Goal: Information Seeking & Learning: Check status

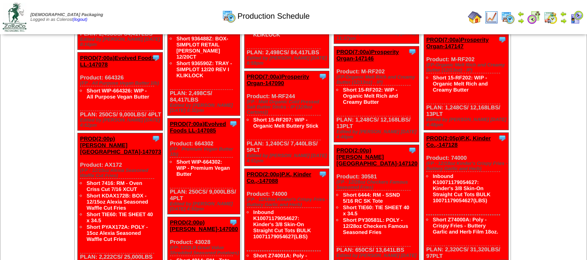
scroll to position [435, 0]
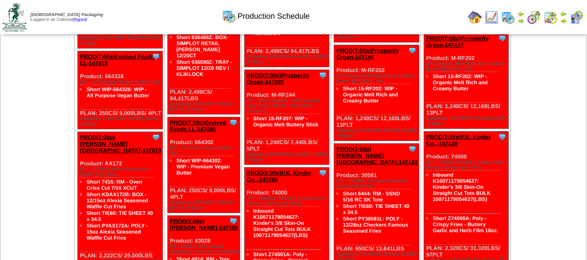
drag, startPoint x: 89, startPoint y: 113, endPoint x: 154, endPoint y: 122, distance: 65.8
click at [154, 122] on div "Clone Item PROD(7:00a)Evolved Foods LL-147078 Evolved Foods LLC. DBA Tourlami S…" at bounding box center [120, 90] width 85 height 78
click at [149, 119] on div "Clone Item PROD(7:00a)Evolved Foods LL-147078 Evolved Foods LLC. DBA Tourlami S…" at bounding box center [120, 90] width 85 height 78
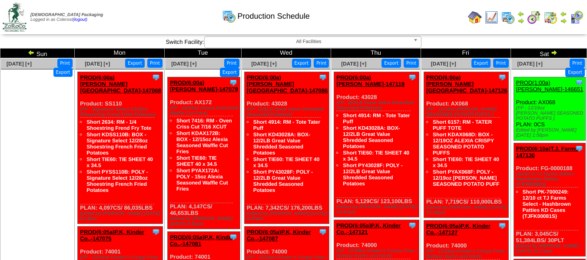
click at [35, 55] on img at bounding box center [31, 52] width 7 height 7
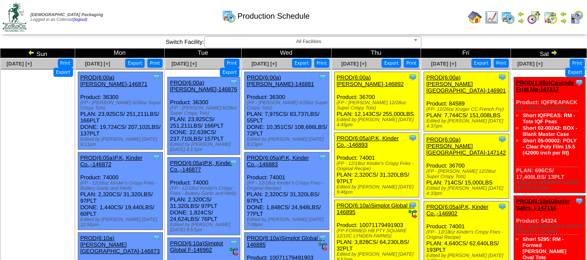
click at [520, 13] on img at bounding box center [521, 13] width 7 height 7
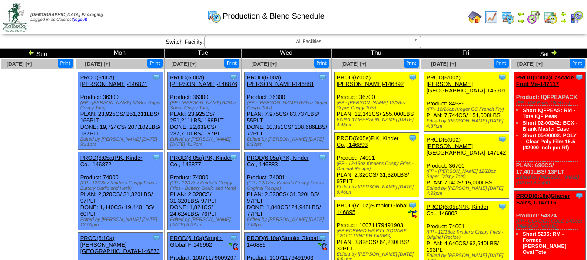
click at [480, 15] on img at bounding box center [475, 17] width 14 height 14
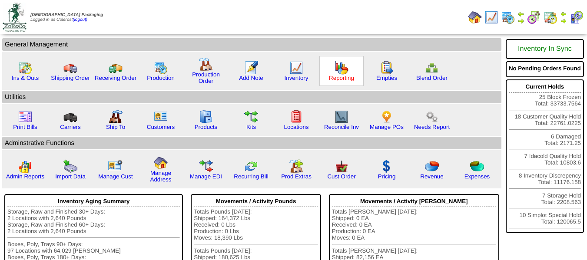
click at [345, 77] on link "Reporting" at bounding box center [341, 78] width 25 height 7
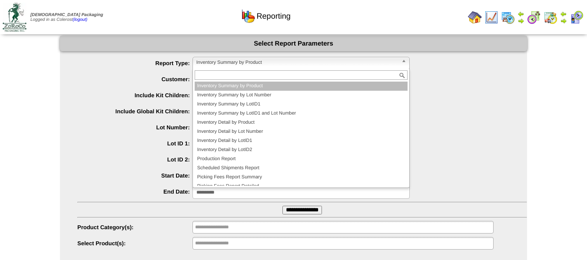
click at [250, 64] on span "Inventory Summary by Product" at bounding box center [297, 62] width 202 height 10
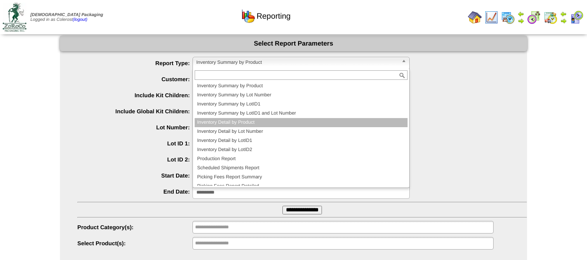
click at [236, 124] on li "Inventory Detail by Product" at bounding box center [301, 122] width 213 height 9
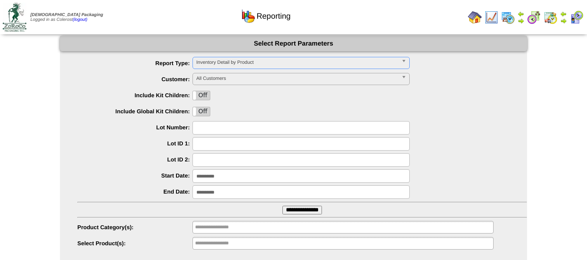
click at [231, 65] on span "Inventory Detail by Product" at bounding box center [297, 62] width 202 height 10
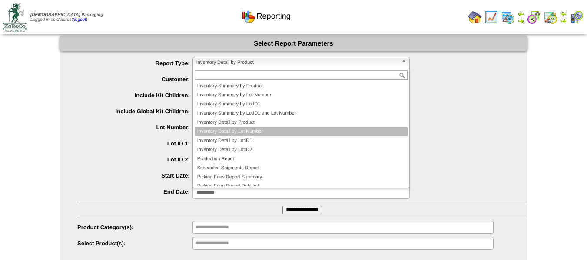
click at [239, 131] on li "Inventory Detail by Lot Number" at bounding box center [301, 131] width 213 height 9
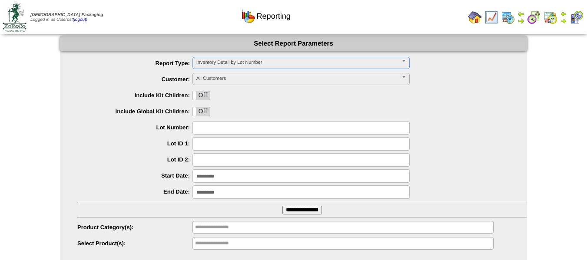
click at [221, 126] on input "text" at bounding box center [300, 127] width 217 height 13
click at [241, 74] on span "All Customers" at bounding box center [297, 78] width 202 height 10
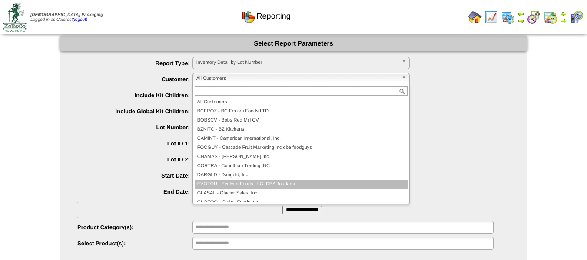
drag, startPoint x: 225, startPoint y: 186, endPoint x: 230, endPoint y: 180, distance: 7.4
click at [226, 186] on li "EVOTOU - Evolved Foods LLC. DBA Tourlami" at bounding box center [301, 184] width 213 height 9
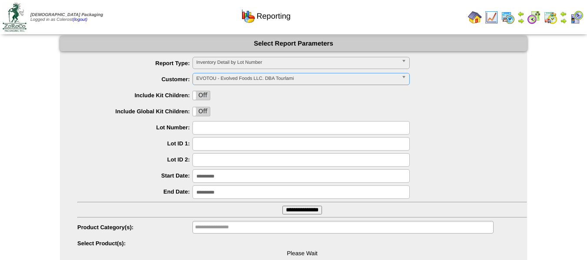
click at [226, 125] on input "text" at bounding box center [300, 127] width 217 height 13
click at [155, 132] on div at bounding box center [302, 127] width 450 height 13
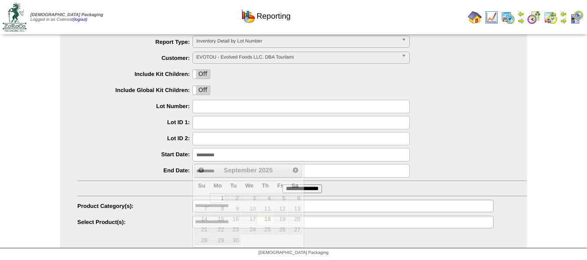
drag, startPoint x: 231, startPoint y: 153, endPoint x: 132, endPoint y: 143, distance: 99.2
click at [142, 146] on ul "**********" at bounding box center [293, 133] width 467 height 194
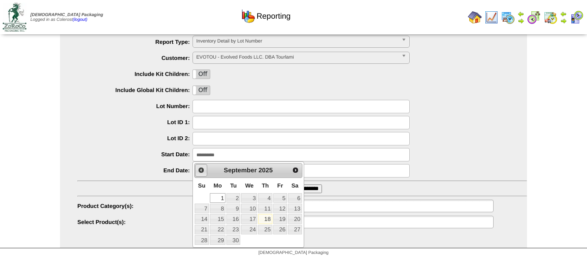
click at [204, 170] on span "Prev" at bounding box center [201, 170] width 7 height 7
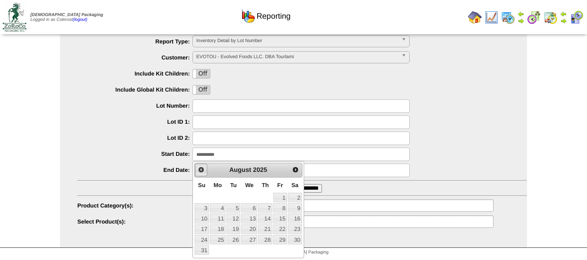
click at [203, 170] on span "Prev" at bounding box center [201, 169] width 7 height 7
click at [235, 197] on link "1" at bounding box center [233, 198] width 14 height 10
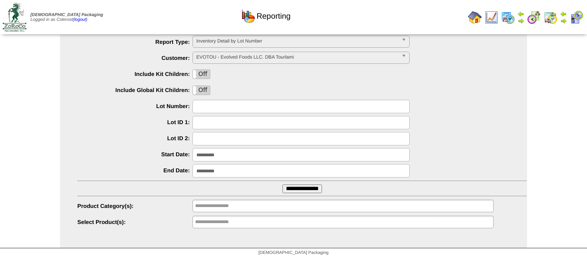
drag, startPoint x: 233, startPoint y: 162, endPoint x: 108, endPoint y: 152, distance: 126.0
click at [133, 154] on ul "**********" at bounding box center [293, 133] width 467 height 194
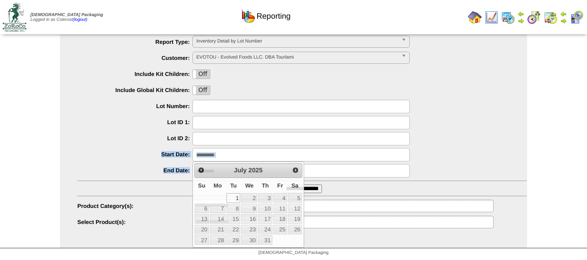
click at [163, 152] on label "Start Date:" at bounding box center [134, 154] width 115 height 7
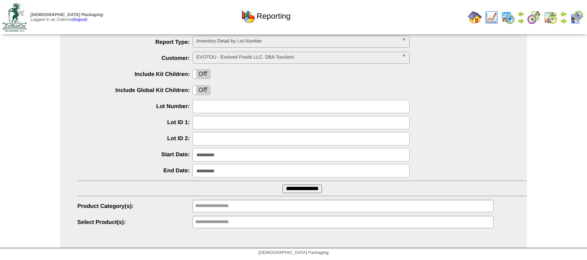
click at [225, 156] on input "**********" at bounding box center [300, 154] width 217 height 13
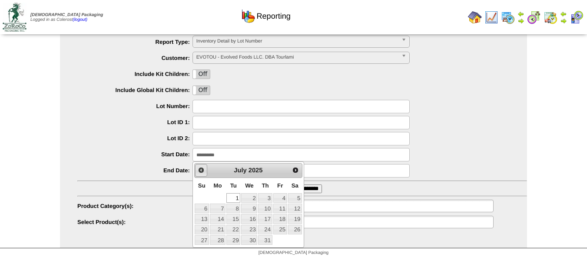
click at [200, 173] on span "Prev" at bounding box center [201, 170] width 7 height 7
drag, startPoint x: 265, startPoint y: 196, endPoint x: 256, endPoint y: 196, distance: 8.3
click at [265, 196] on link "1" at bounding box center [265, 198] width 14 height 10
type input "**********"
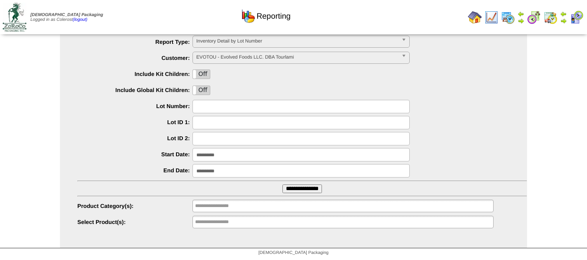
click at [147, 155] on label "Start Date:" at bounding box center [134, 154] width 115 height 7
click at [219, 209] on input "text" at bounding box center [223, 206] width 56 height 11
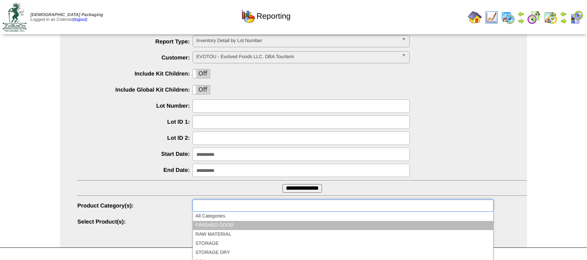
click at [218, 226] on li "FINISHED GOOD" at bounding box center [343, 225] width 300 height 9
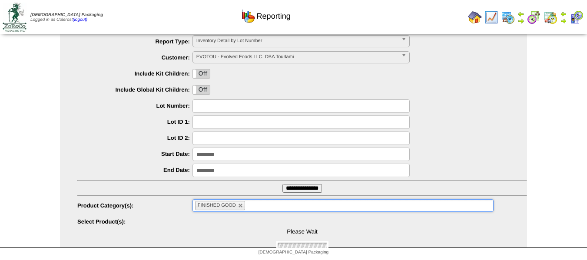
click at [159, 181] on ul "**********" at bounding box center [293, 132] width 467 height 194
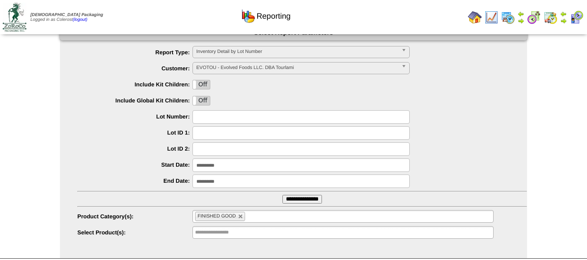
scroll to position [43, 0]
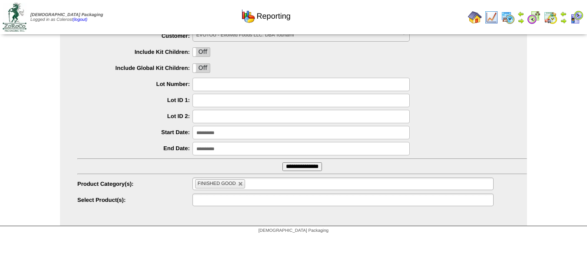
click at [205, 203] on input "text" at bounding box center [223, 200] width 56 height 11
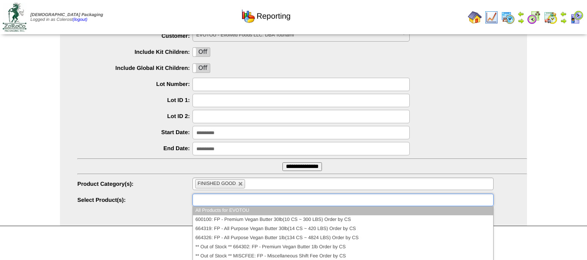
drag, startPoint x: 157, startPoint y: 187, endPoint x: 185, endPoint y: 185, distance: 27.9
click at [157, 187] on label "Product Category(s):" at bounding box center [134, 184] width 115 height 7
type input "**********"
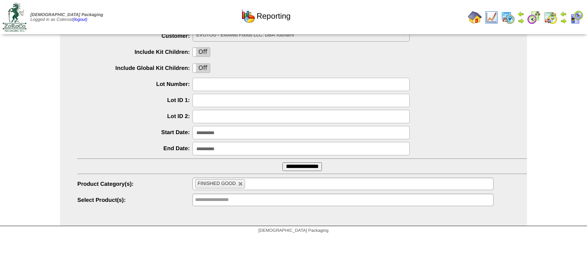
click at [258, 188] on ul "FINISHED GOOD" at bounding box center [342, 184] width 301 height 13
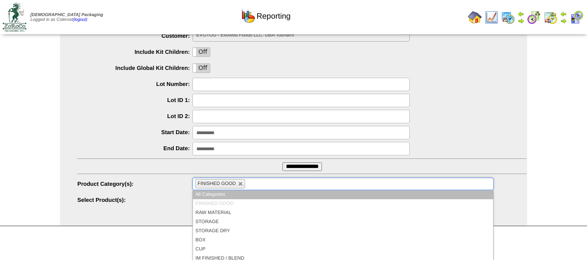
click at [166, 182] on label "Product Category(s):" at bounding box center [134, 184] width 115 height 7
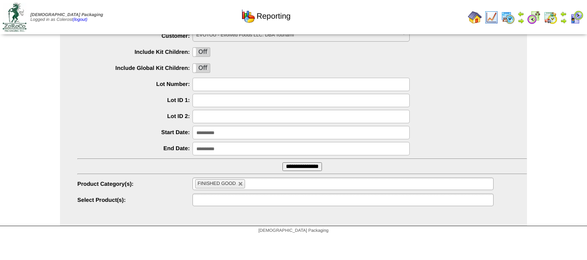
click at [208, 195] on input "text" at bounding box center [223, 200] width 56 height 11
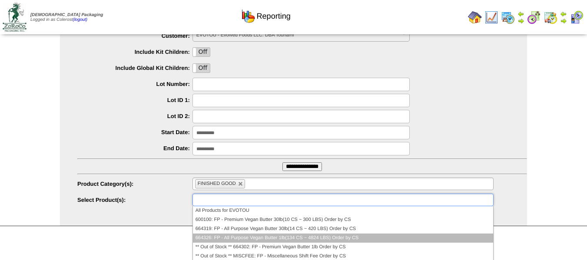
click at [218, 238] on li "664326: FP - All Purpose Vegan Butter 1lb(134 CS ~ 4824 LBS) Order by CS" at bounding box center [343, 238] width 300 height 9
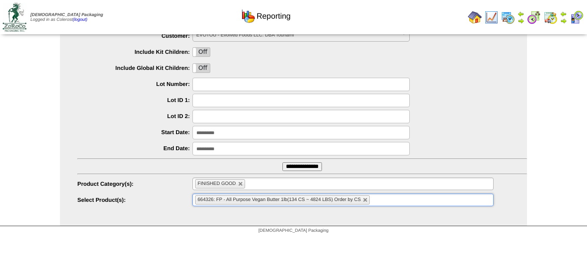
click at [383, 202] on ul "664326: FP - All Purpose Vegan Butter 1lb(134 CS ~ 4824 LBS) Order by CS" at bounding box center [342, 200] width 301 height 13
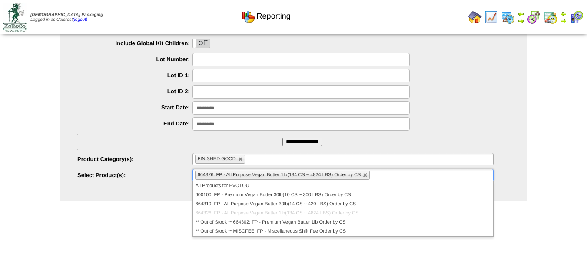
scroll to position [79, 0]
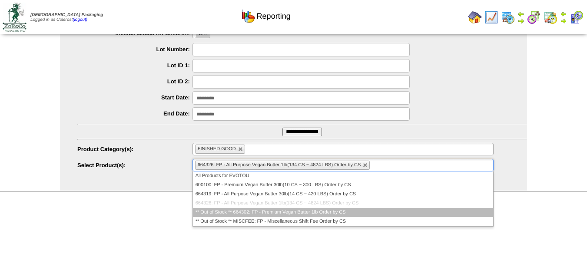
click at [221, 212] on li "** Out of Stock ** 664302: FP - Premium Vegan Butter 1lb Order by CS" at bounding box center [343, 212] width 300 height 9
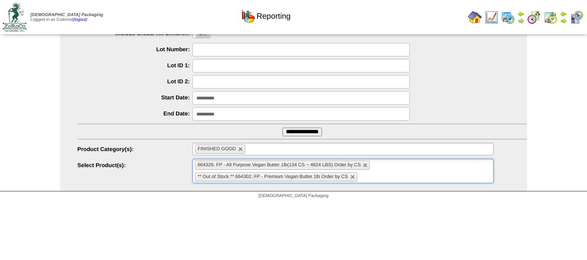
click at [316, 136] on input "**********" at bounding box center [302, 132] width 40 height 9
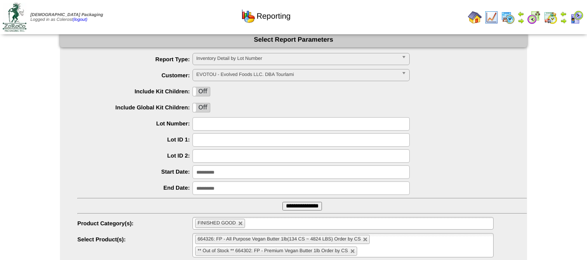
scroll to position [0, 0]
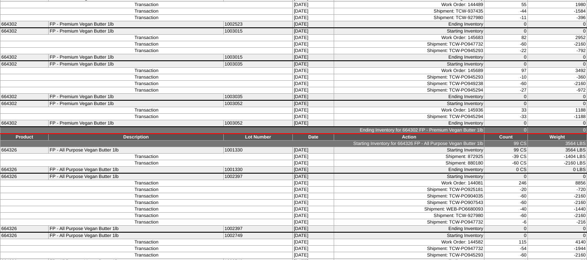
scroll to position [210, 0]
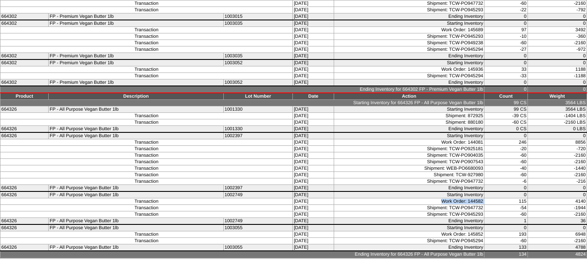
drag, startPoint x: 438, startPoint y: 202, endPoint x: 489, endPoint y: 202, distance: 50.8
click at [489, 202] on tr "Transaction [DATE] Work Order: 144582 115 4140" at bounding box center [293, 202] width 587 height 7
drag, startPoint x: 277, startPoint y: 201, endPoint x: 332, endPoint y: 204, distance: 55.7
click at [332, 204] on tr "Transaction [DATE] Work Order: 144582 115 4140" at bounding box center [293, 202] width 587 height 7
drag, startPoint x: 533, startPoint y: 139, endPoint x: 280, endPoint y: 139, distance: 252.5
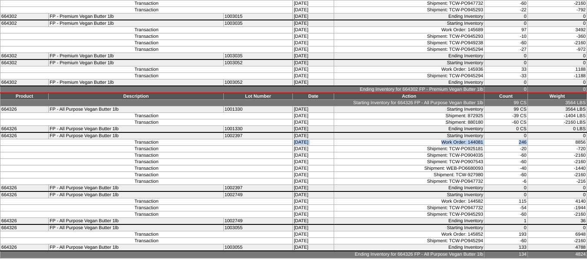
click at [280, 139] on tr "Transaction [DATE] Work Order: 144081 246 8856" at bounding box center [293, 142] width 587 height 7
click at [342, 143] on td "Work Order: 144081" at bounding box center [409, 142] width 150 height 7
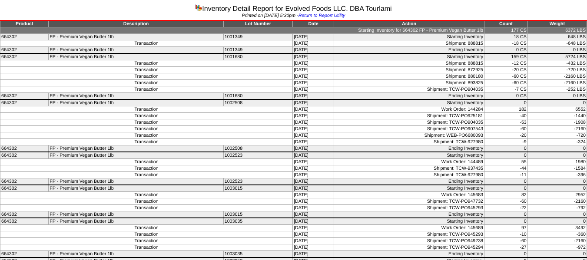
scroll to position [0, 0]
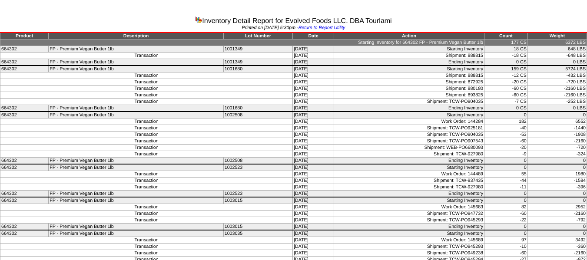
drag, startPoint x: 526, startPoint y: 120, endPoint x: 274, endPoint y: 120, distance: 252.0
click at [274, 120] on tr "Transaction 06/30/25 Work Order: 144284 182 6552" at bounding box center [293, 122] width 587 height 7
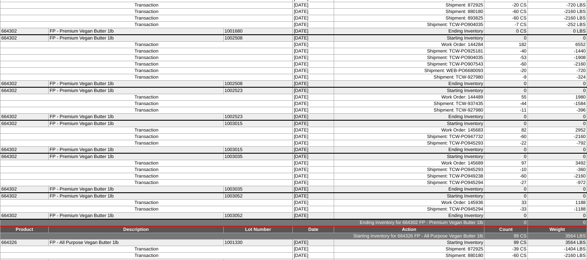
scroll to position [87, 0]
